Goal: Task Accomplishment & Management: Use online tool/utility

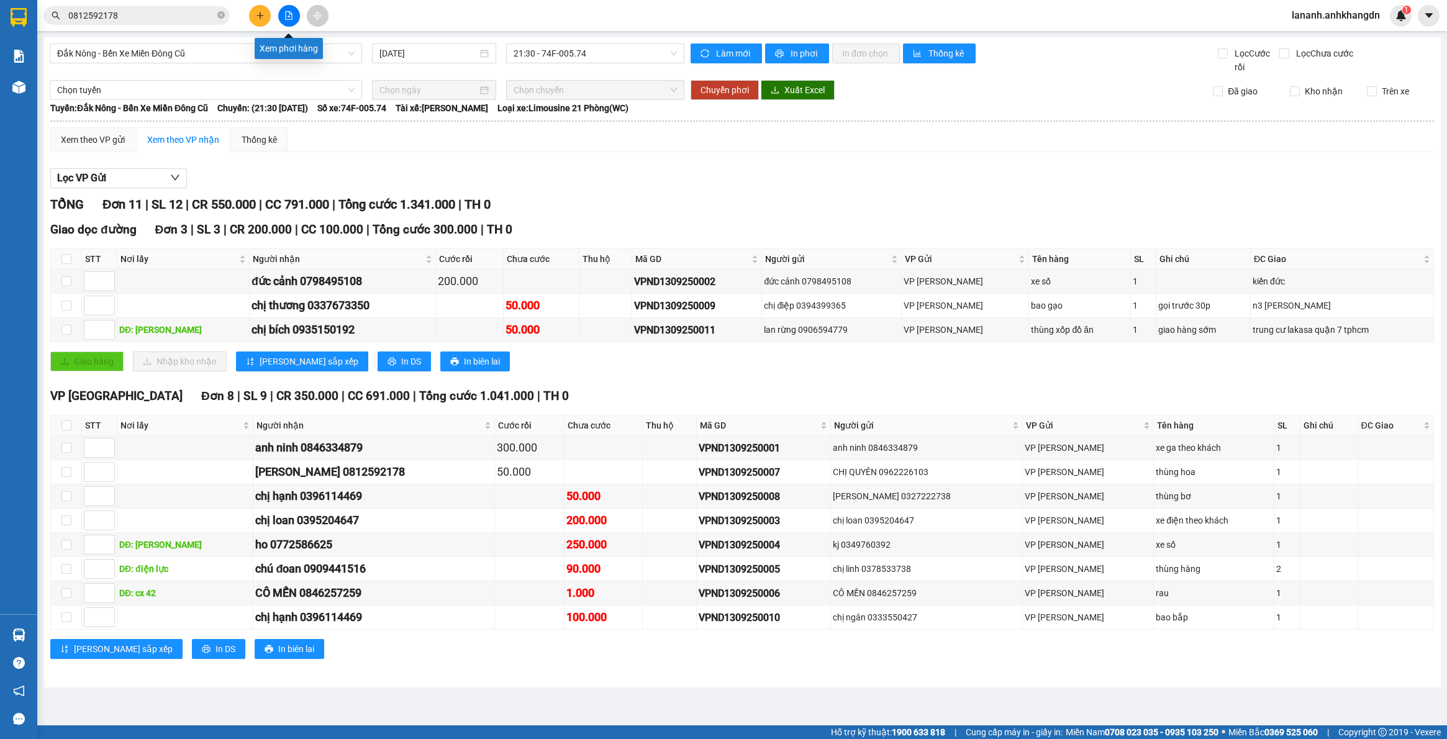
click at [293, 17] on icon "file-add" at bounding box center [288, 15] width 9 height 9
click at [288, 16] on icon "file-add" at bounding box center [289, 15] width 7 height 9
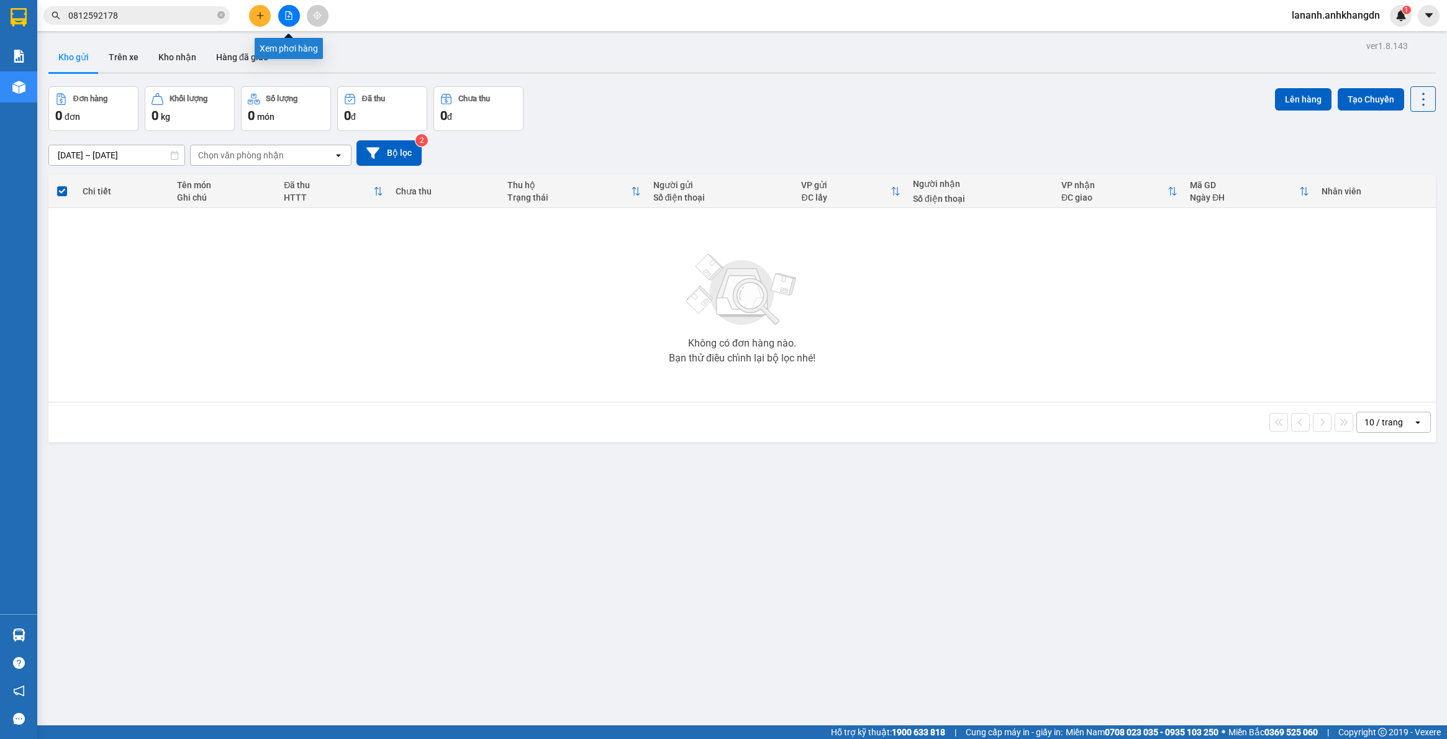
click at [289, 14] on icon "file-add" at bounding box center [288, 15] width 9 height 9
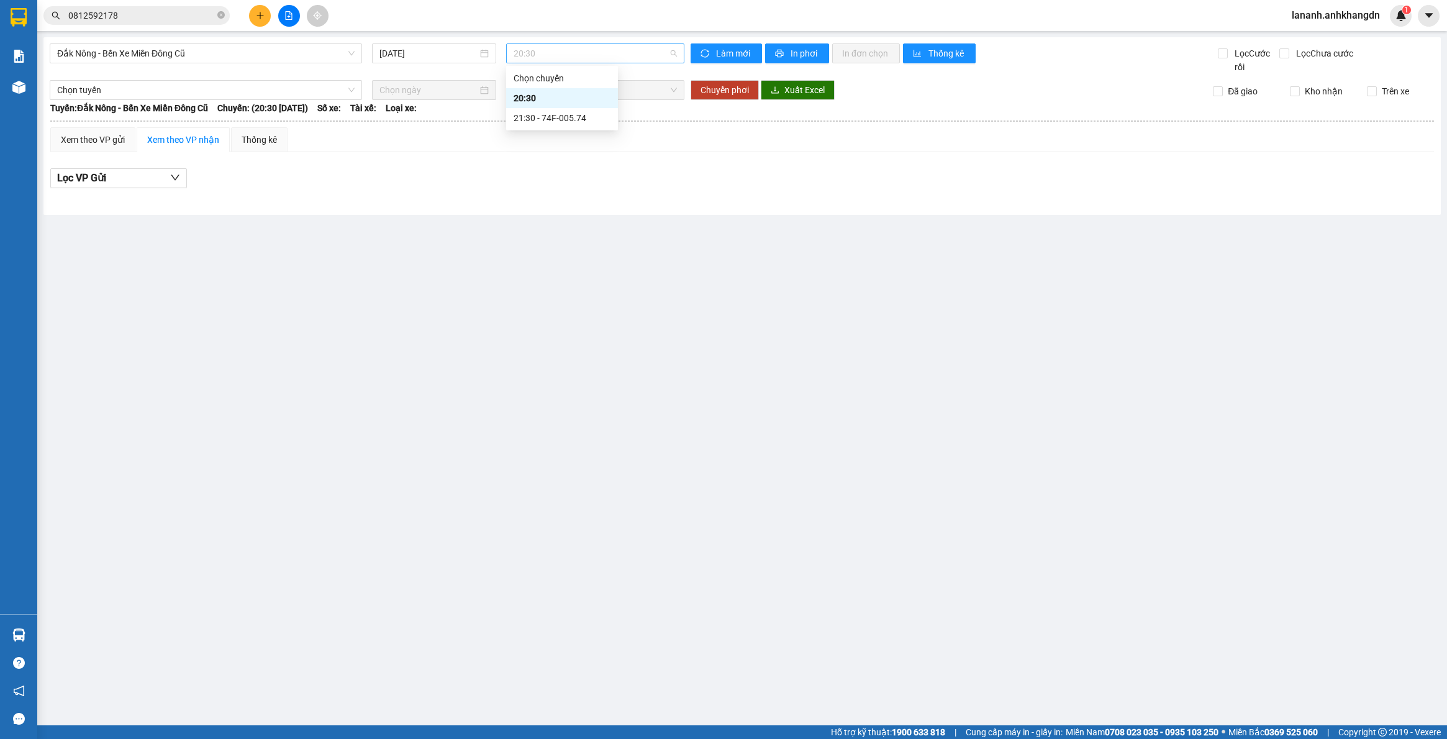
click at [617, 45] on span "20:30" at bounding box center [595, 53] width 163 height 19
click at [591, 119] on div "21:30 - 74F-005.74" at bounding box center [562, 118] width 97 height 14
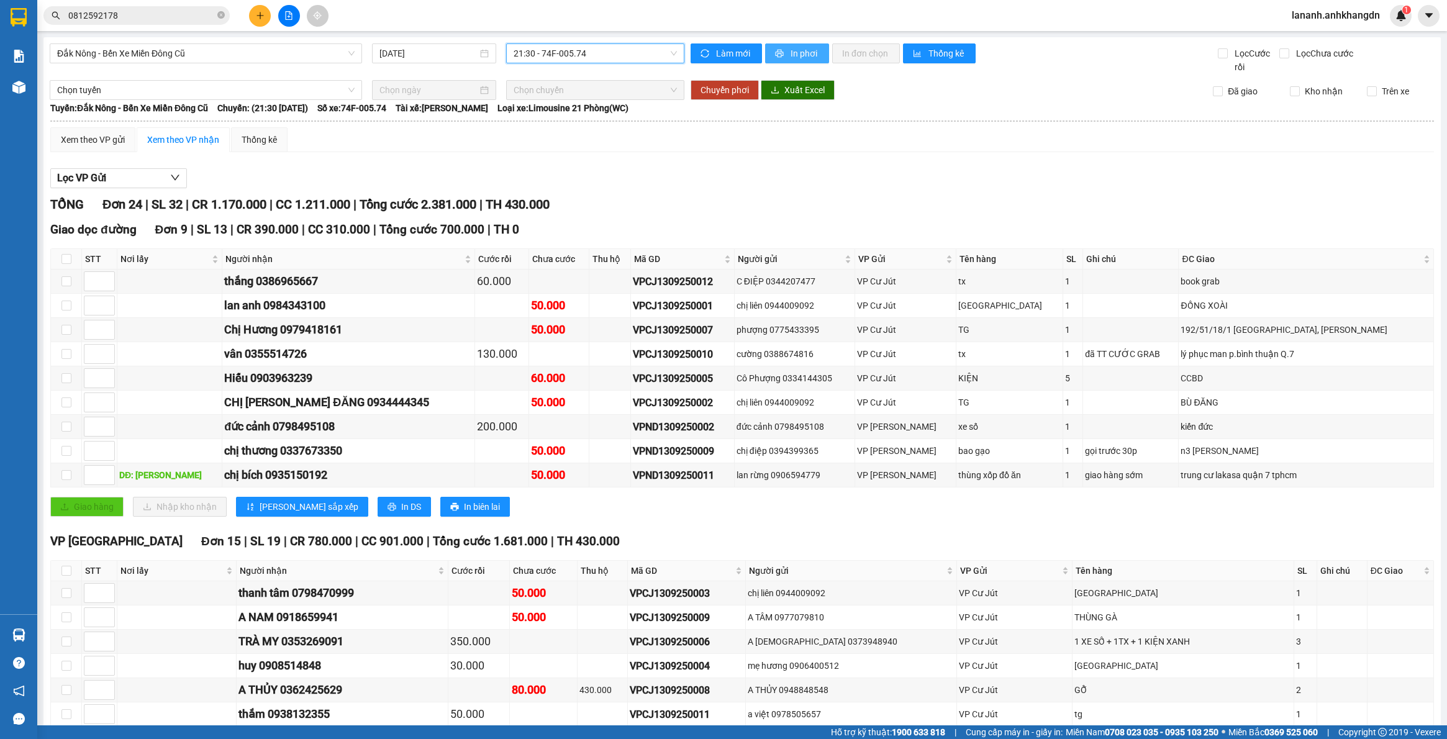
click at [797, 52] on span "In phơi" at bounding box center [805, 54] width 29 height 14
